Goal: Information Seeking & Learning: Learn about a topic

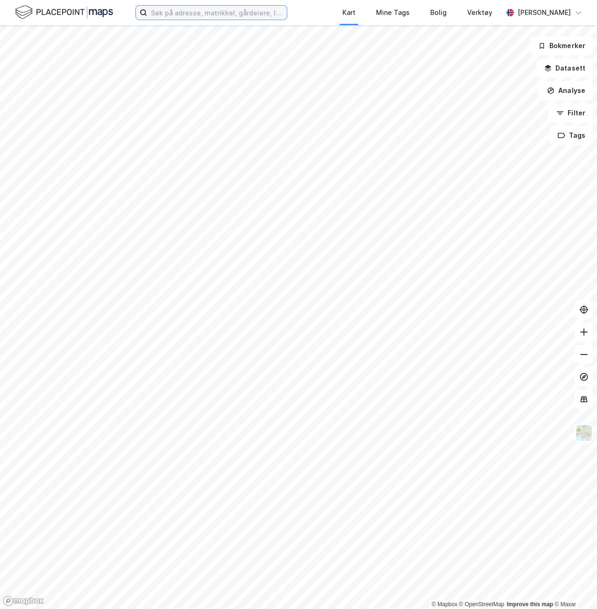
click at [164, 19] on input at bounding box center [217, 13] width 140 height 14
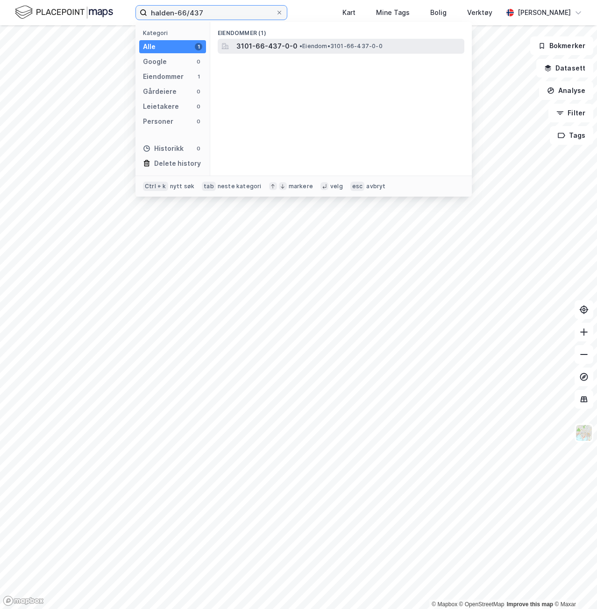
type input "halden-66/437"
click at [276, 43] on span "3101-66-437-0-0" at bounding box center [266, 46] width 61 height 11
